Goal: Contribute content

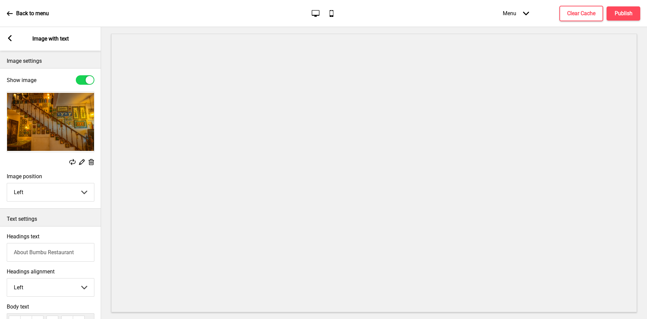
scroll to position [34, 0]
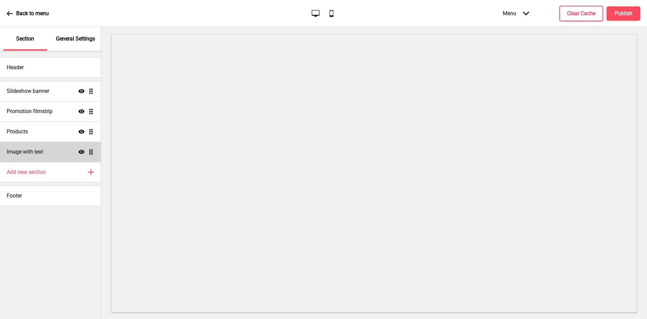
click at [40, 157] on div "Image with text Show Drag" at bounding box center [50, 152] width 101 height 20
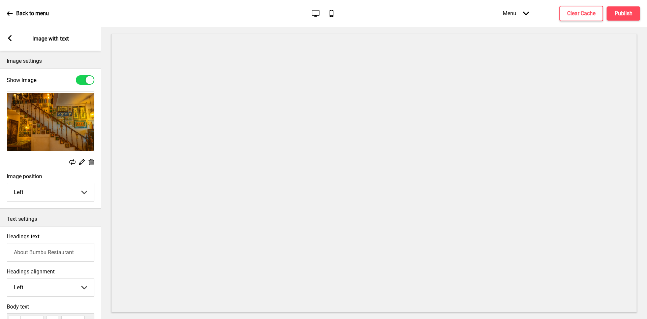
scroll to position [148, 0]
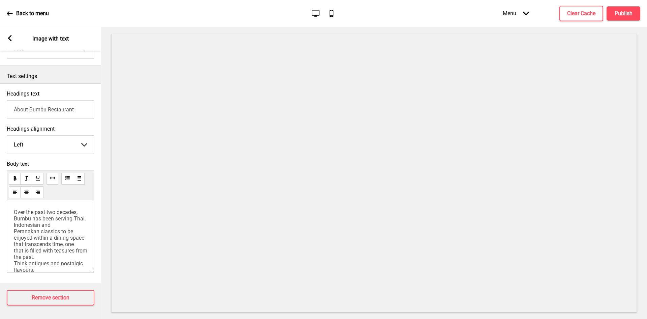
click at [14, 256] on span "Over the past two decades, Bumbu has been serving Thai, Indonesian and Peranaka…" at bounding box center [51, 273] width 75 height 128
click at [82, 206] on p "Over the past two decades, Bumbu has been serving Thai, Indonesian and Peranaka…" at bounding box center [51, 223] width 74 height 128
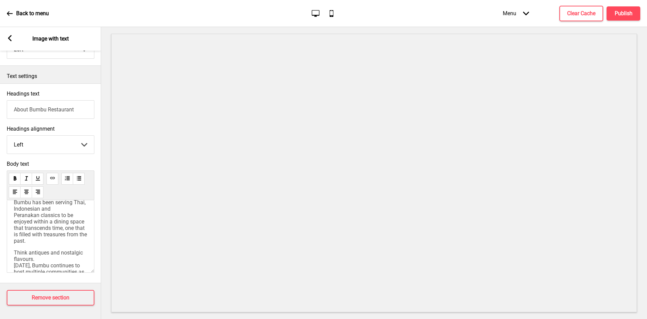
scroll to position [67, 0]
click at [54, 217] on p "Think antiques and nostalgic flavours. [DATE], Bumbu continues to host multiple…" at bounding box center [51, 236] width 74 height 77
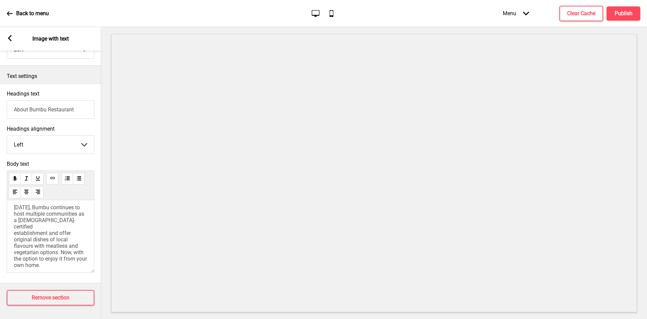
scroll to position [108, 0]
click at [13, 38] on div "Arrow left Image with text" at bounding box center [50, 39] width 101 height 24
click at [11, 38] on rect at bounding box center [10, 38] width 6 height 6
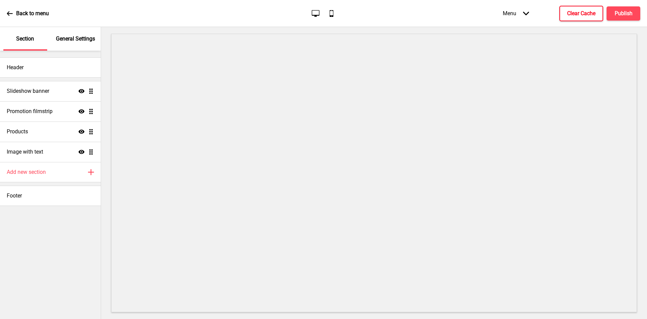
click at [579, 9] on button "Clear Cache" at bounding box center [582, 14] width 44 height 16
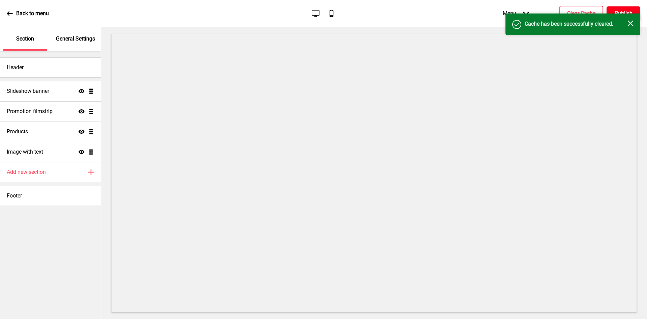
click at [622, 12] on h4 "Publish" at bounding box center [624, 13] width 18 height 7
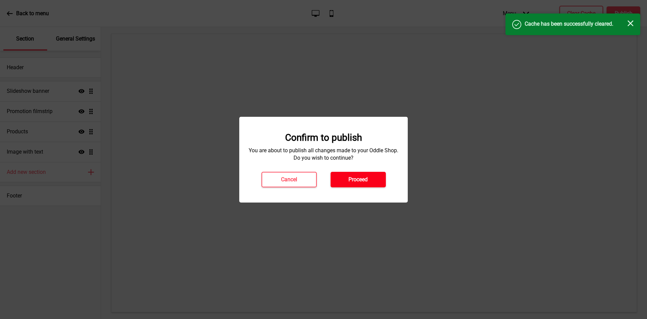
click at [349, 184] on button "Proceed" at bounding box center [358, 180] width 55 height 16
